Goal: Navigation & Orientation: Find specific page/section

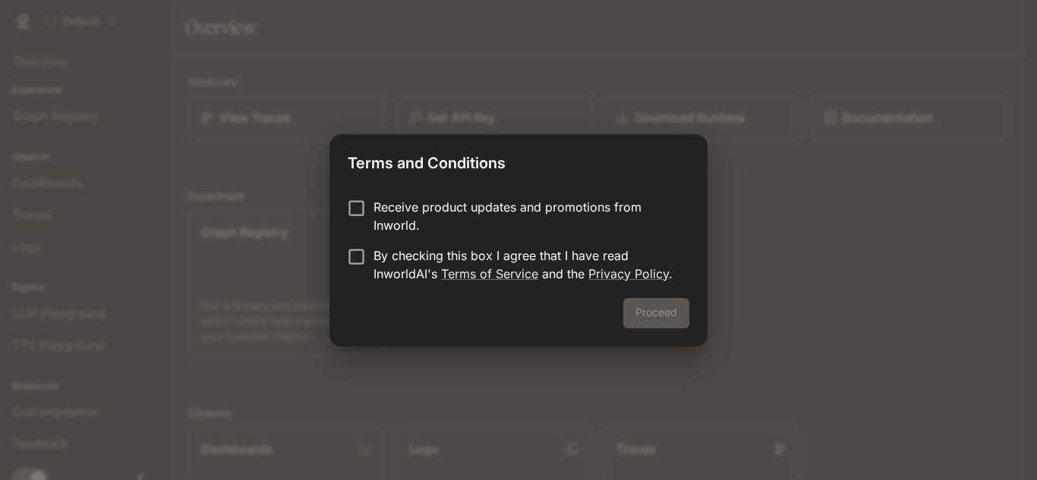
click at [432, 212] on p "Receive product updates and promotions from Inworld." at bounding box center [525, 216] width 304 height 36
click at [397, 271] on p "By checking this box I agree that I have read InworldAI's Terms of Service and …" at bounding box center [525, 265] width 304 height 36
click at [395, 216] on p "Receive product updates and promotions from Inworld." at bounding box center [525, 216] width 304 height 36
click at [663, 316] on button "Proceed" at bounding box center [656, 313] width 66 height 30
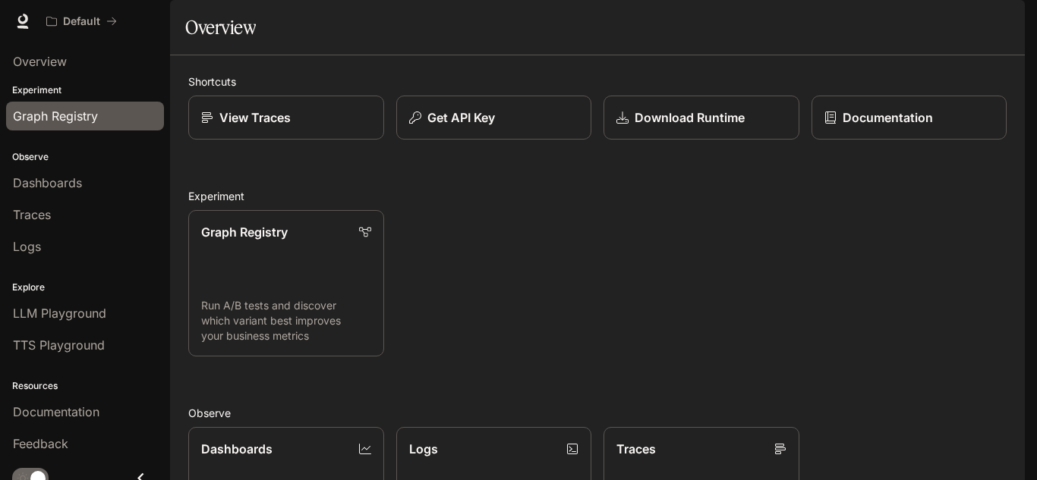
scroll to position [14, 0]
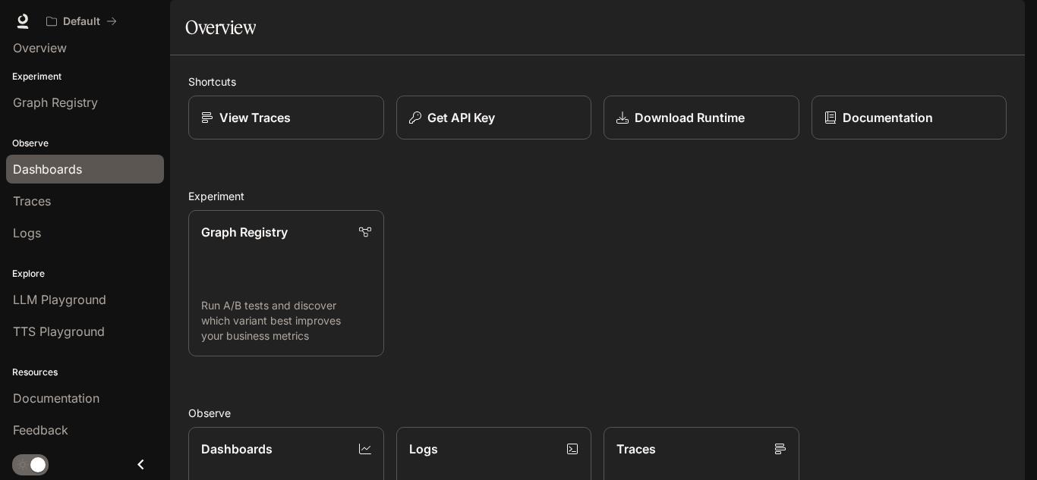
click at [55, 174] on span "Dashboards" at bounding box center [47, 169] width 69 height 18
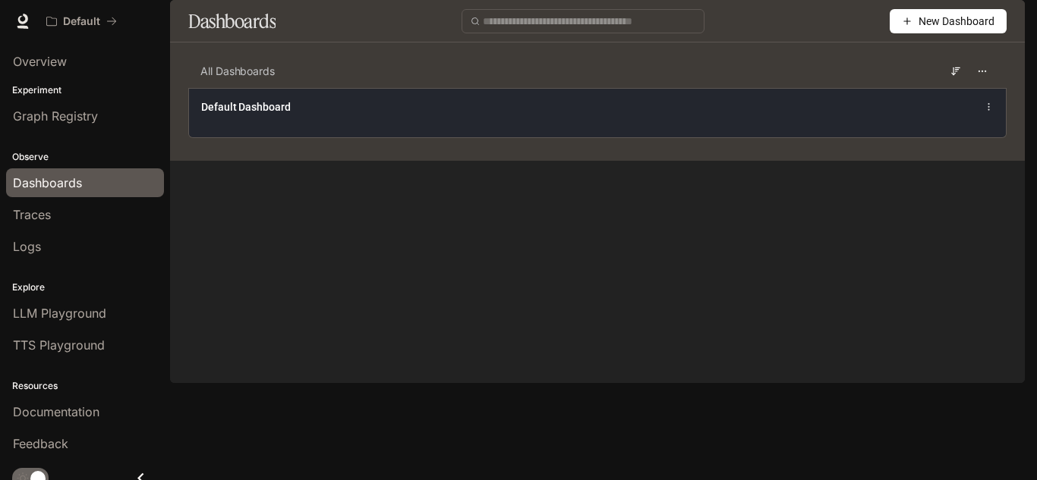
click at [332, 137] on div "Default Dashboard" at bounding box center [597, 112] width 817 height 49
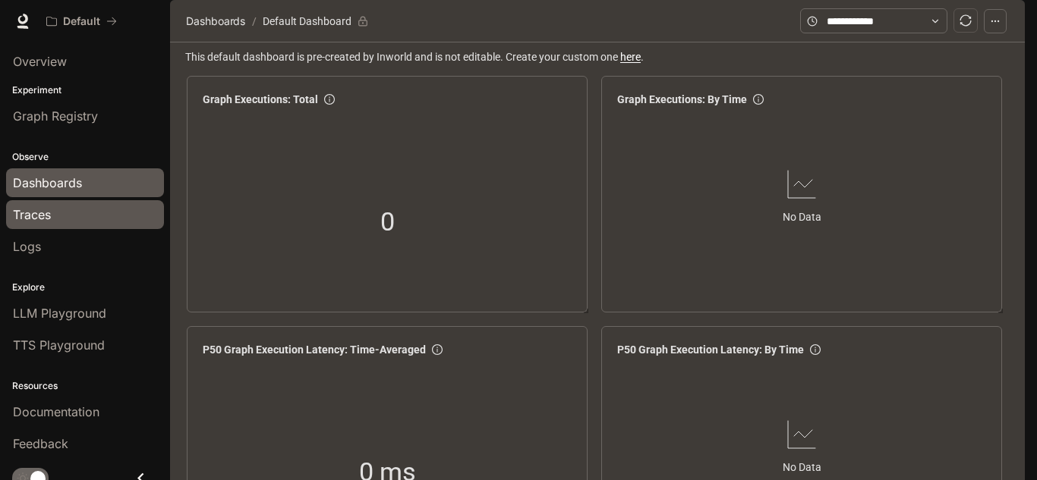
scroll to position [14, 0]
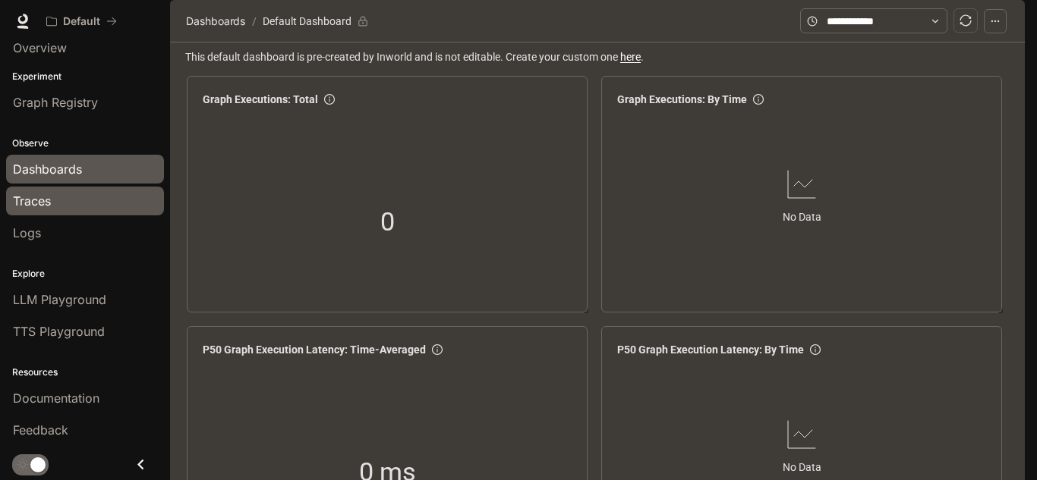
click at [42, 199] on span "Traces" at bounding box center [32, 201] width 38 height 18
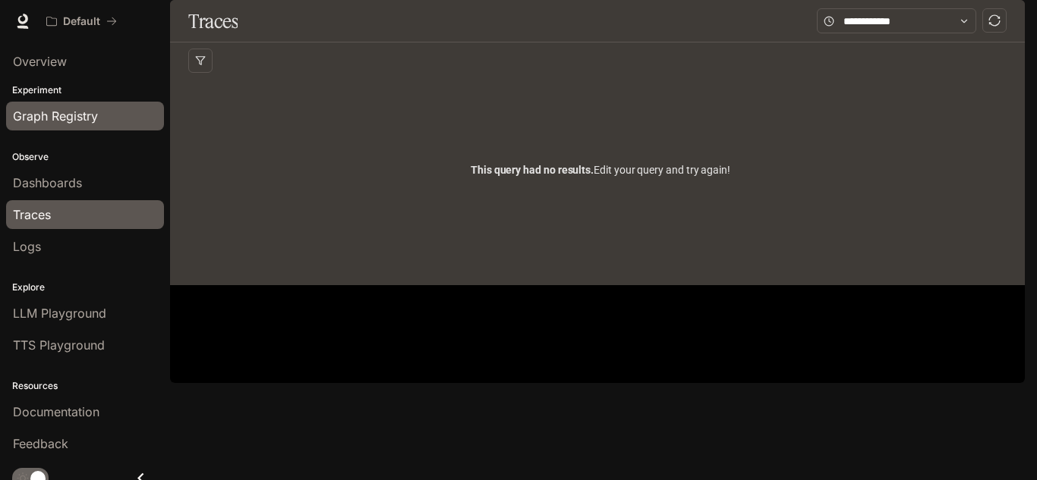
click at [58, 116] on span "Graph Registry" at bounding box center [55, 116] width 85 height 18
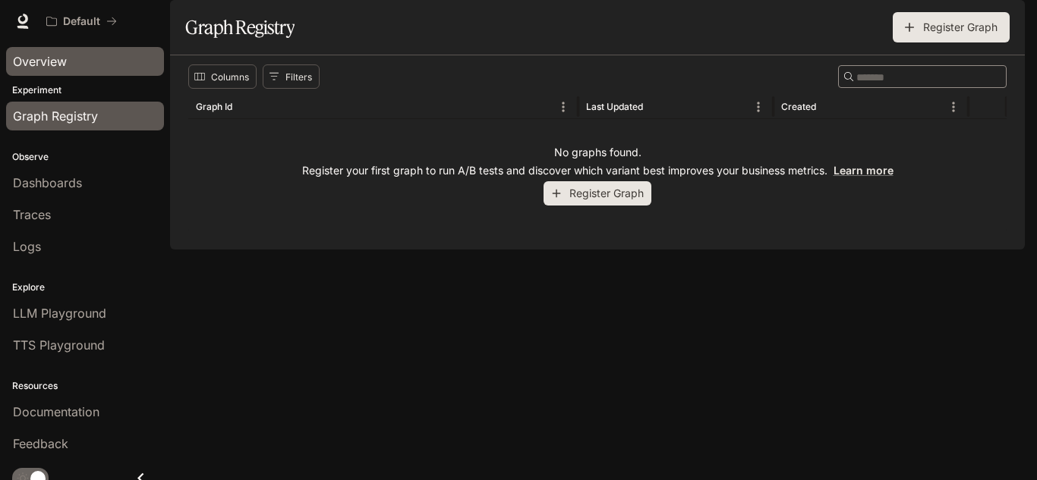
click at [65, 67] on span "Overview" at bounding box center [40, 61] width 54 height 18
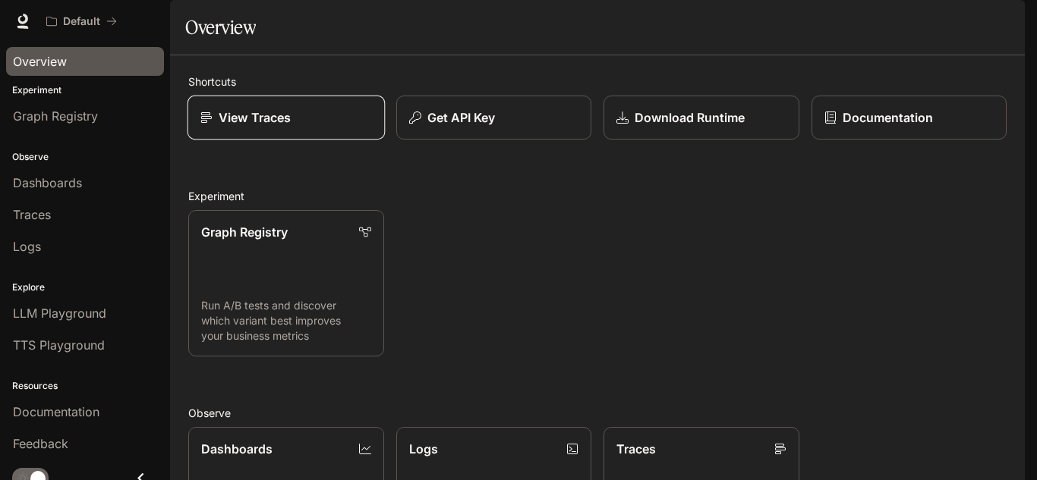
scroll to position [383, 0]
